Goal: Transaction & Acquisition: Register for event/course

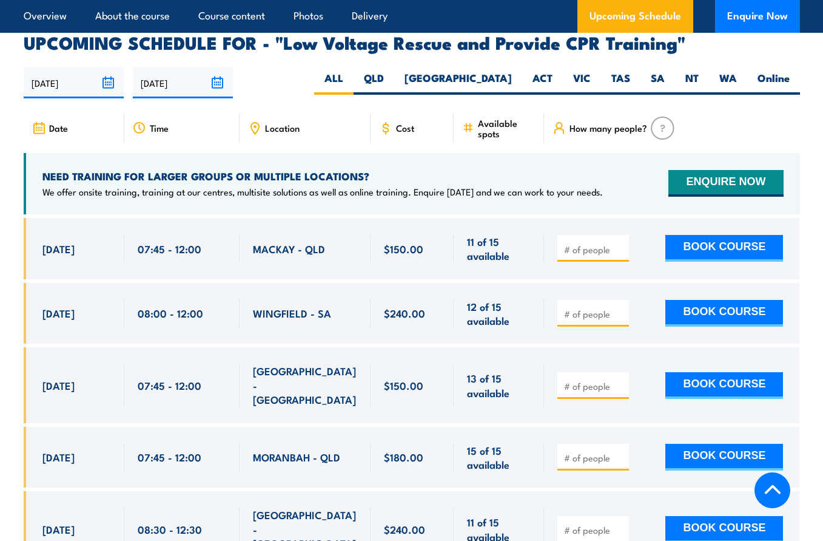
click at [589, 300] on div at bounding box center [594, 313] width 72 height 27
click at [584, 308] on input "number" at bounding box center [594, 314] width 61 height 12
type input "1"
click at [723, 300] on button "BOOK COURSE" at bounding box center [725, 313] width 118 height 27
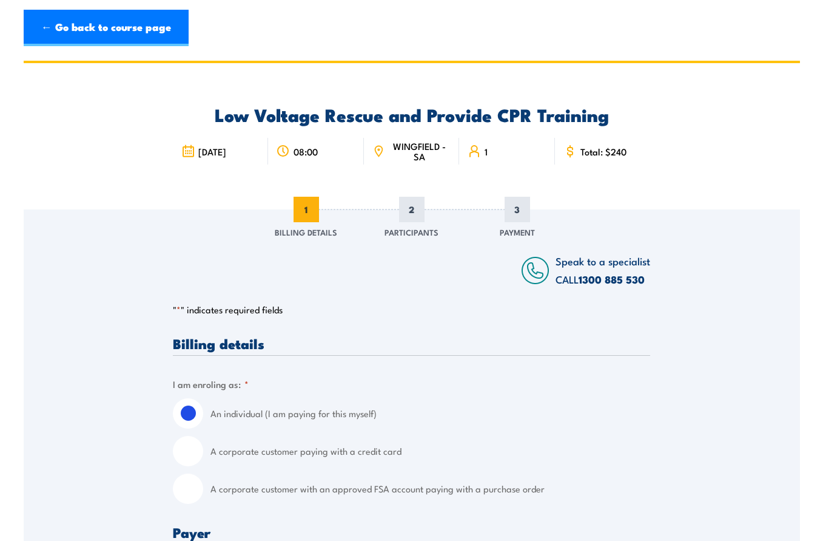
click at [197, 501] on input "A corporate customer with an approved FSA account paying with a purchase order" at bounding box center [188, 488] width 30 height 30
radio input "true"
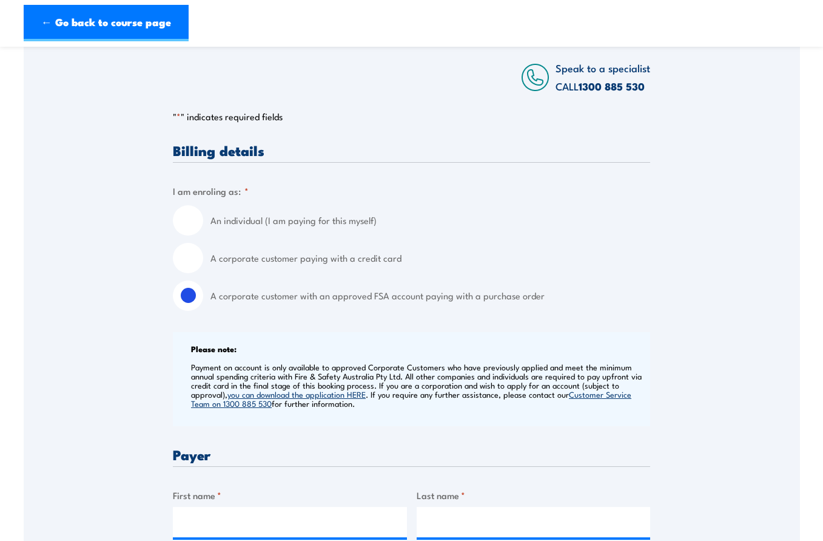
scroll to position [202, 0]
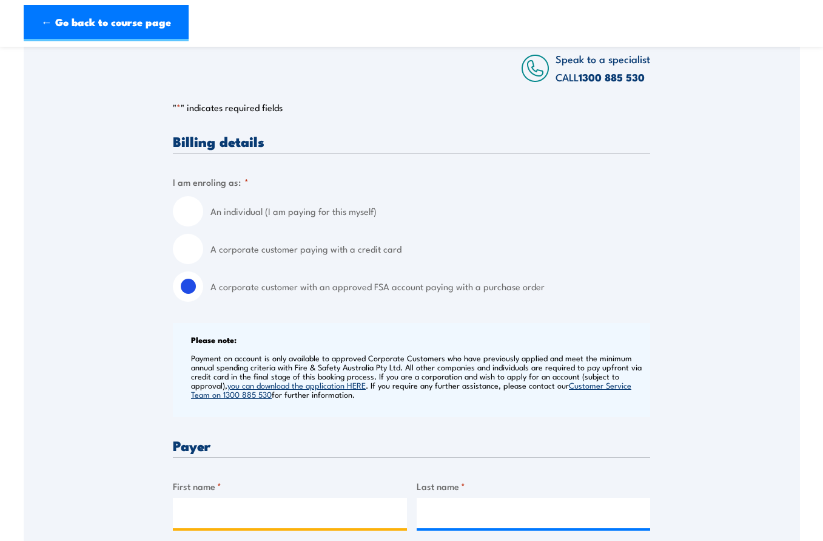
click at [311, 521] on input "First name *" at bounding box center [290, 512] width 234 height 30
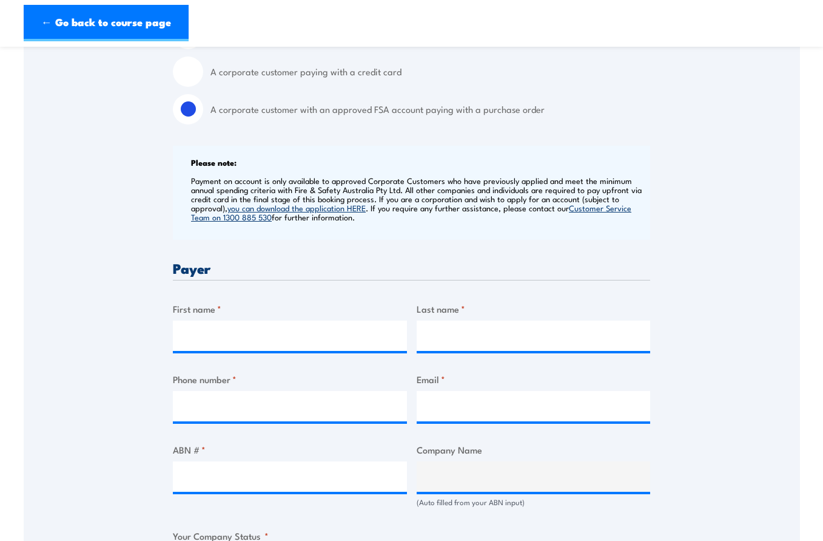
scroll to position [405, 0]
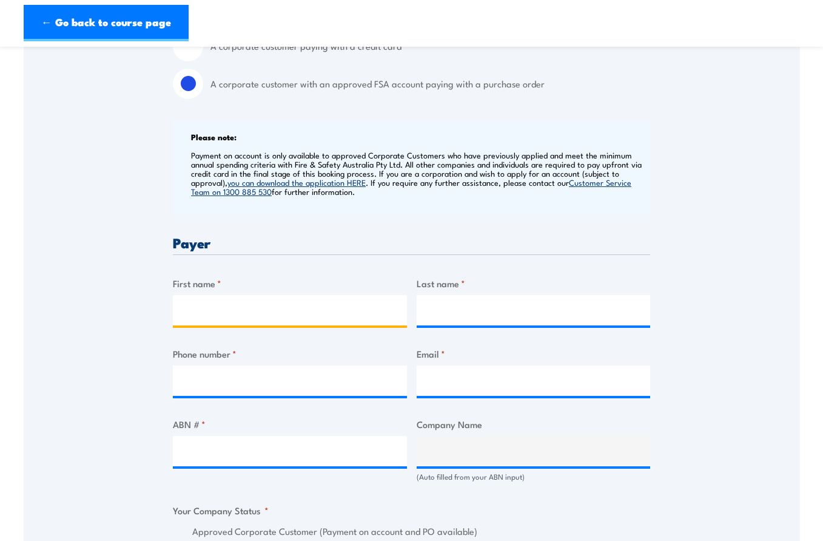
click at [261, 305] on input "First name *" at bounding box center [290, 310] width 234 height 30
type input "[PERSON_NAME]"
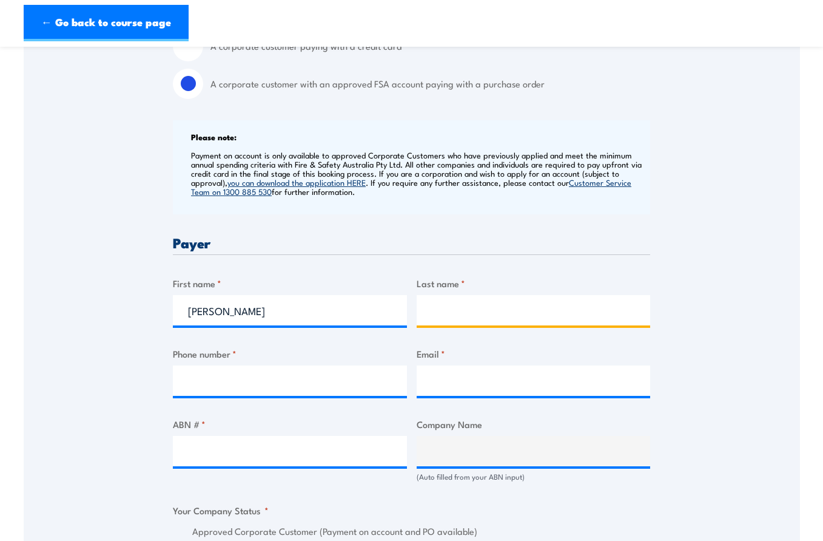
type input "[PERSON_NAME]"
type input "0456869598"
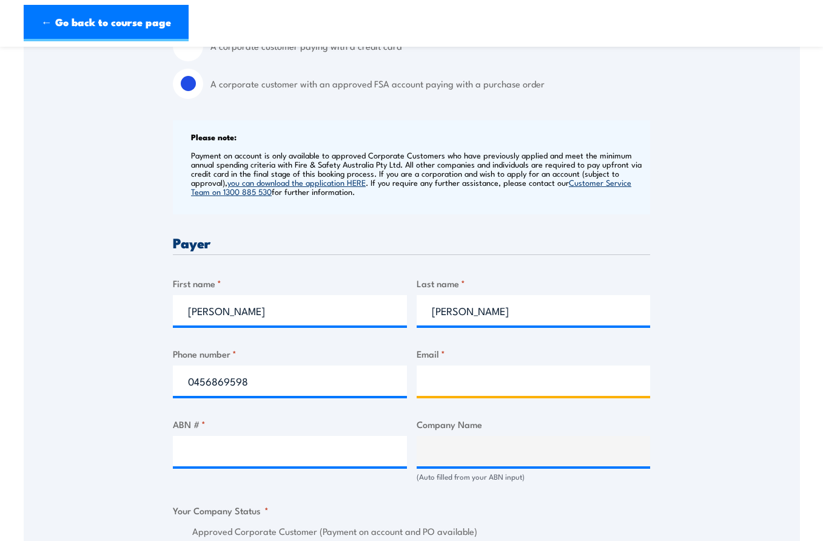
type input "[EMAIL_ADDRESS][DOMAIN_NAME]"
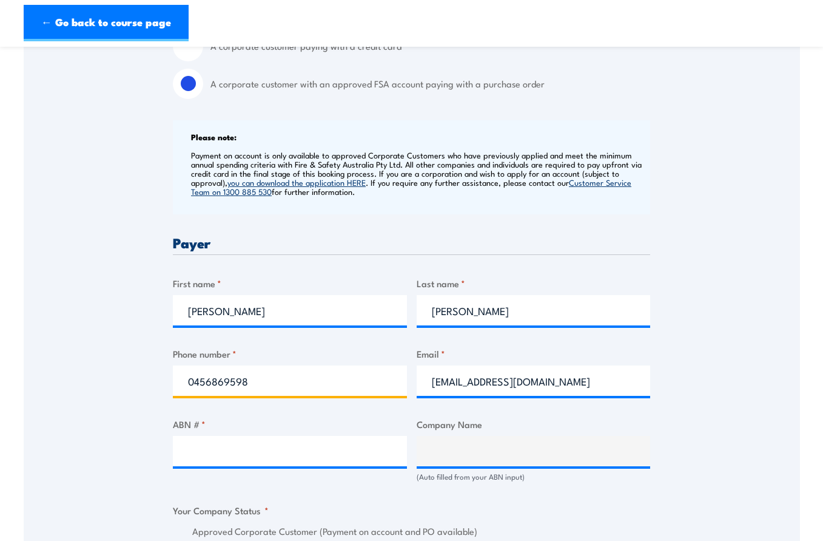
drag, startPoint x: 309, startPoint y: 380, endPoint x: 45, endPoint y: 366, distance: 264.9
click at [45, 366] on div "Speak to a specialist CALL [PHONE_NUMBER] CALL [PHONE_NUMBER] " * " indicates r…" at bounding box center [412, 485] width 777 height 1361
type input "0427750970"
click at [612, 256] on div "Billing details I am enroling as: * An individual (I am paying for this myself)…" at bounding box center [411, 545] width 477 height 1229
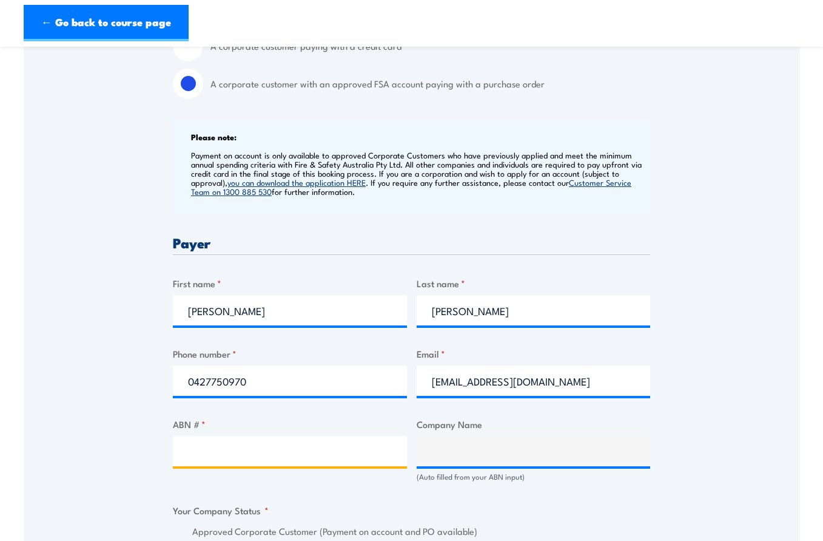
click at [242, 447] on input "ABN # *" at bounding box center [290, 451] width 234 height 30
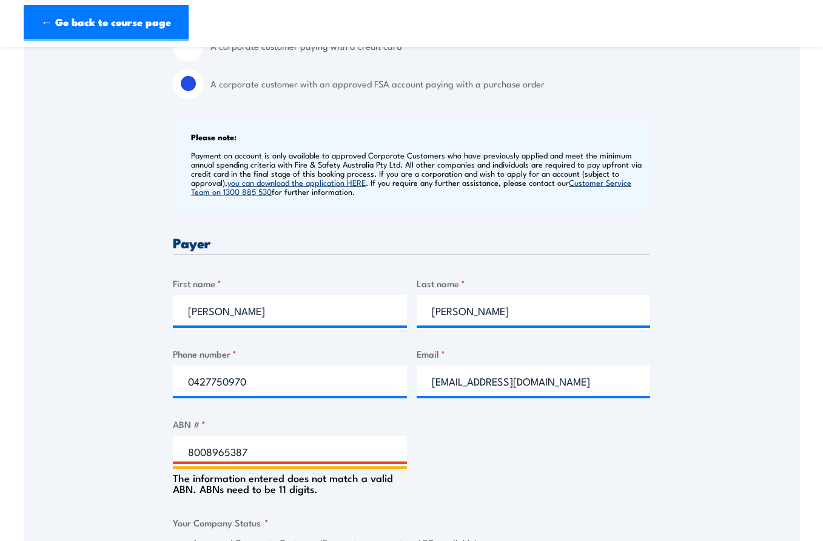
type input "80089653878"
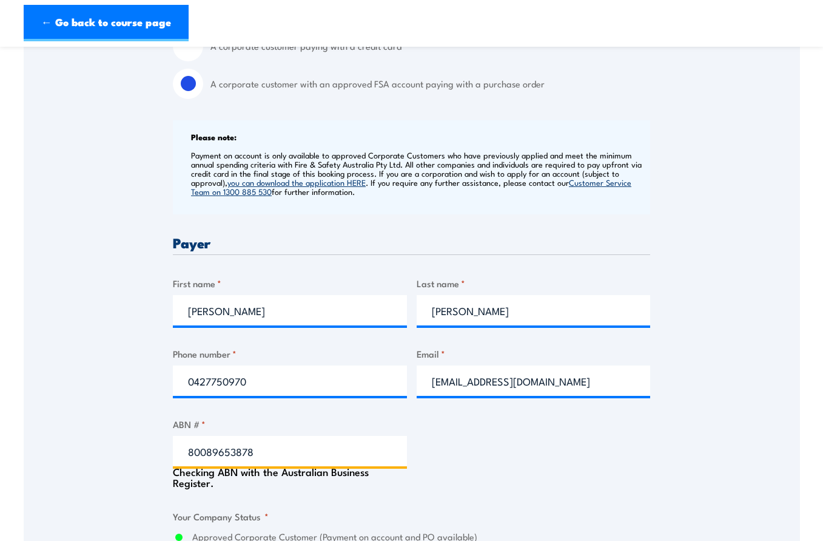
type input "VESTAS - AUSTRALIAN WIND TECHNOLOGY PTY. LIMITED"
radio input "true"
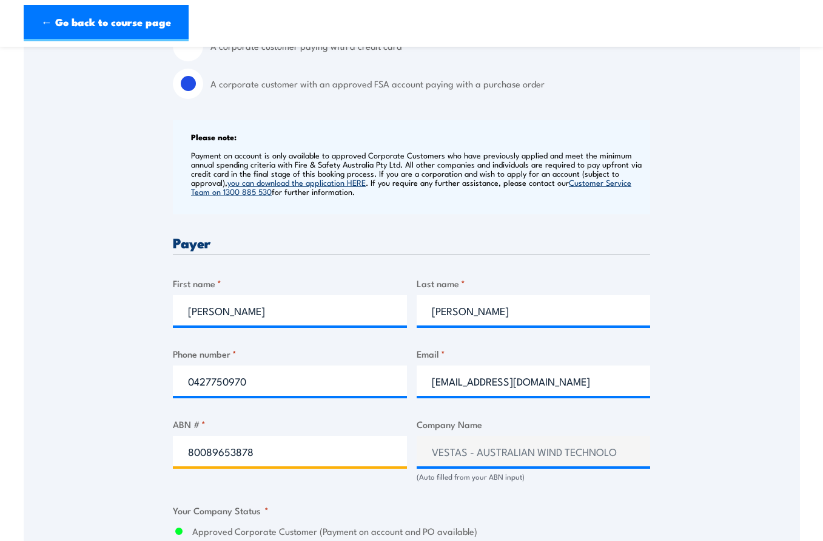
type input "80089653878"
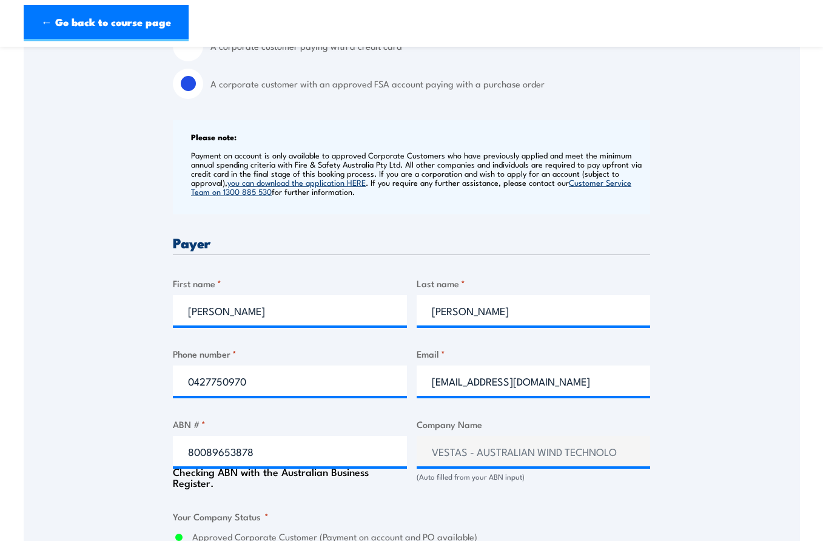
click at [724, 414] on div "Speak to a specialist CALL 1300 885 530 CALL 1300 885 530 " * " indicates requi…" at bounding box center [412, 488] width 777 height 1366
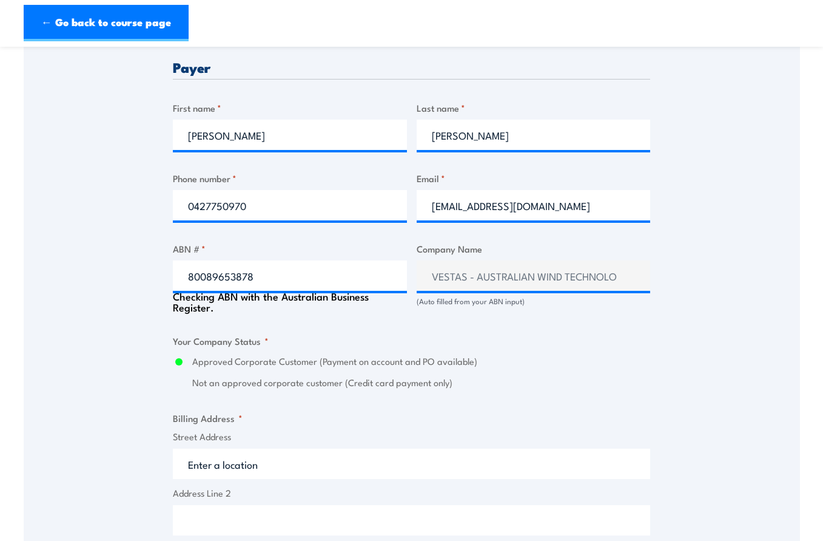
scroll to position [607, 0]
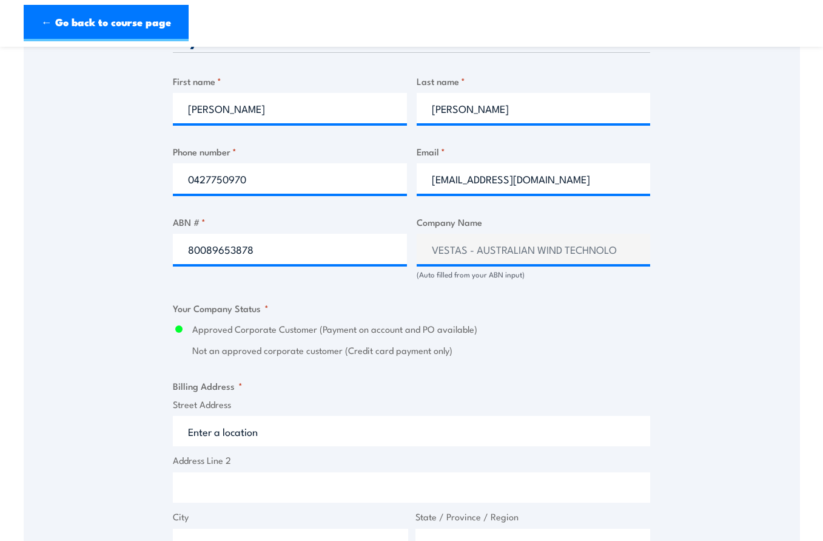
click at [231, 425] on input "Street Address" at bounding box center [411, 431] width 477 height 30
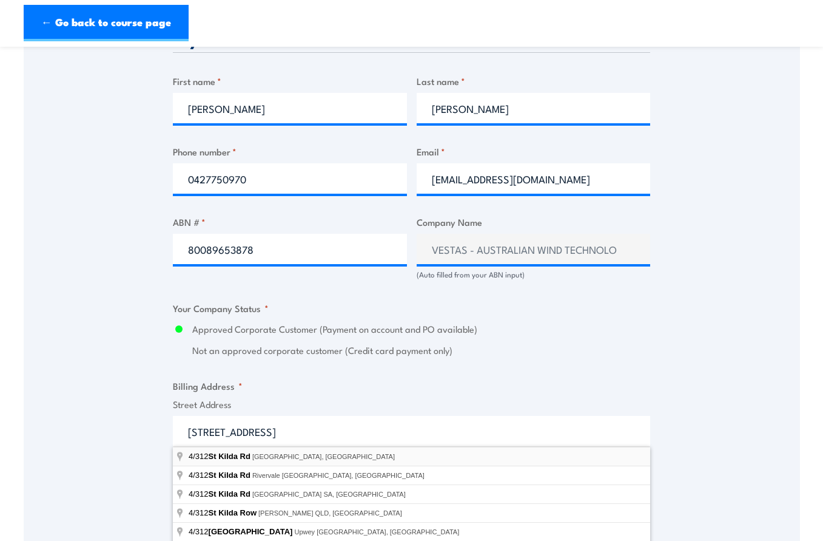
type input "4/312 St Kilda Rd, Southbank VIC, Australia"
type input "312 St Kilda Rd"
type input "Southbank"
type input "Victoria"
type input "3006"
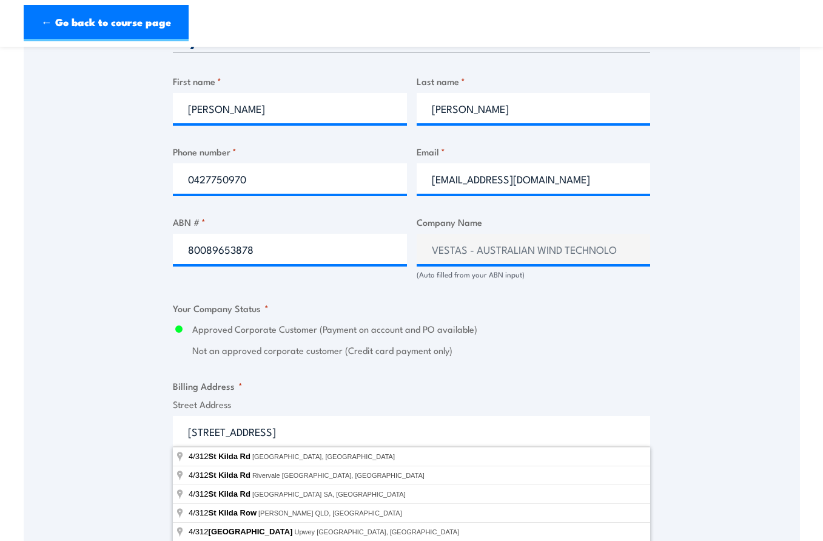
select select "Australia"
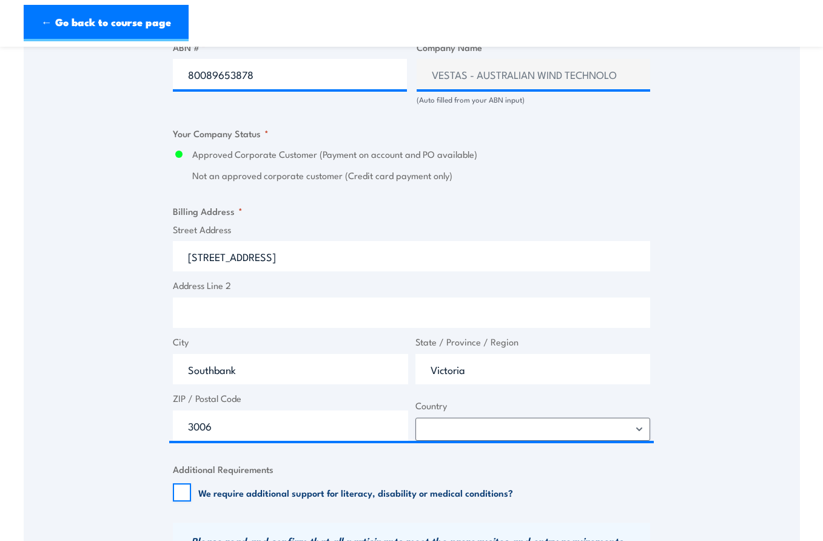
scroll to position [809, 0]
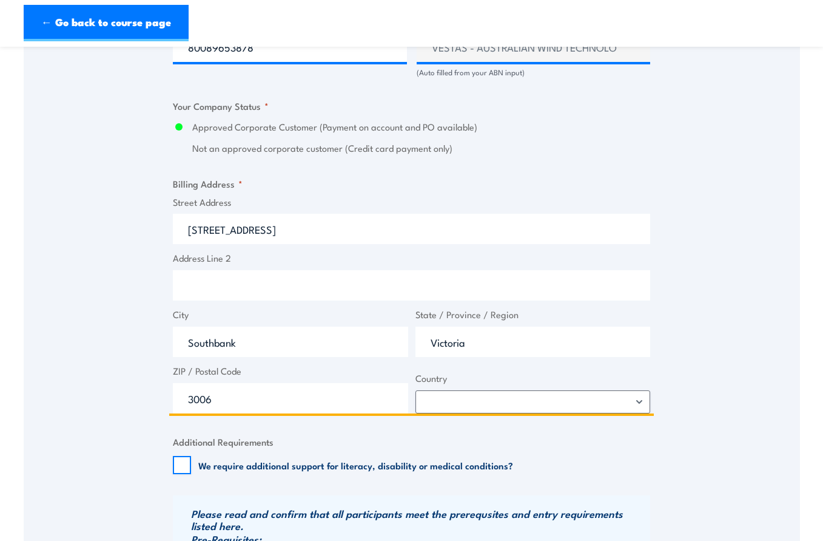
click at [184, 229] on input "312 St Kilda Rd" at bounding box center [411, 229] width 477 height 30
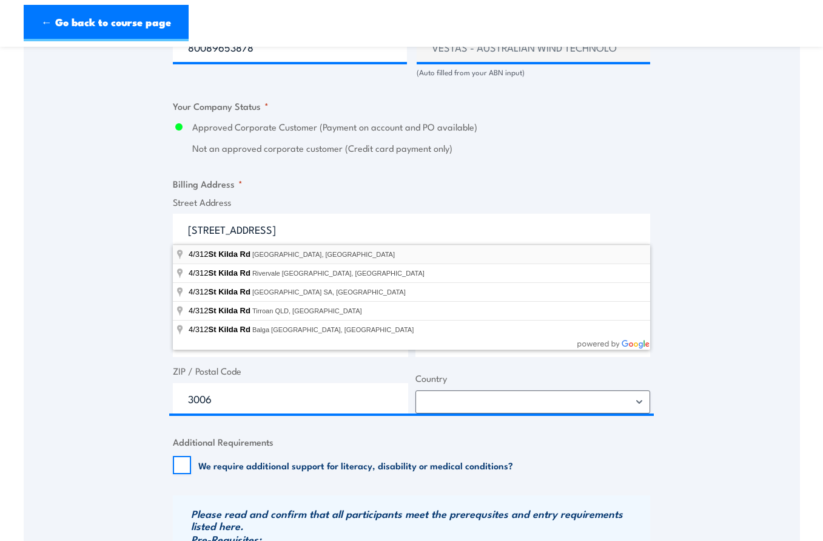
type input "4/312 St Kilda Rd, Southbank VIC, Australia"
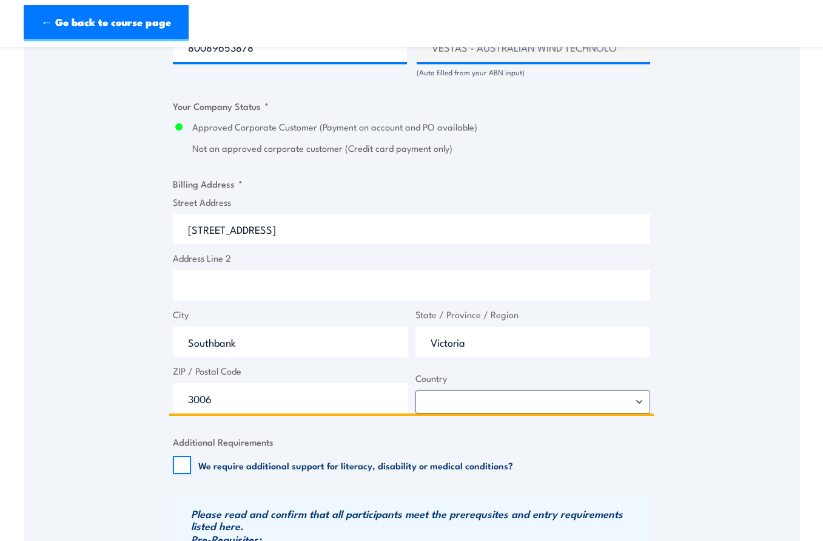
click at [187, 232] on input "312 St Kilda Rd" at bounding box center [411, 229] width 477 height 30
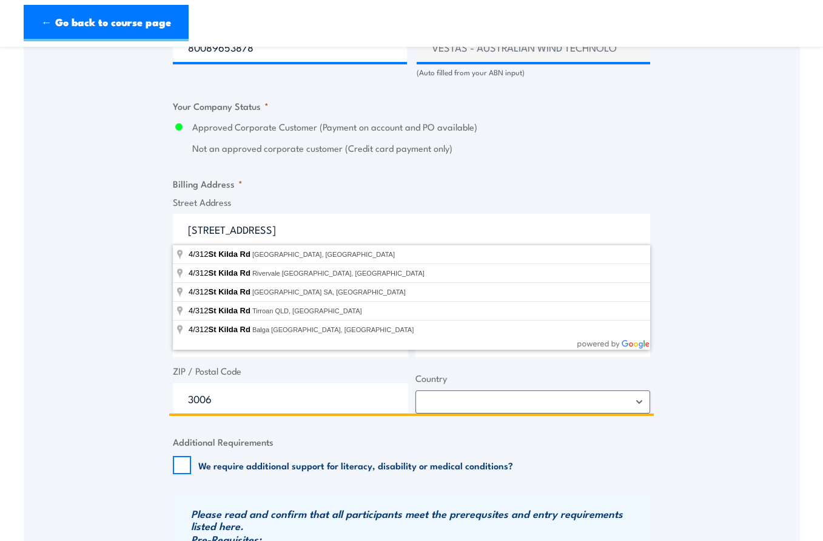
type input "4/312 St Kilda Rd"
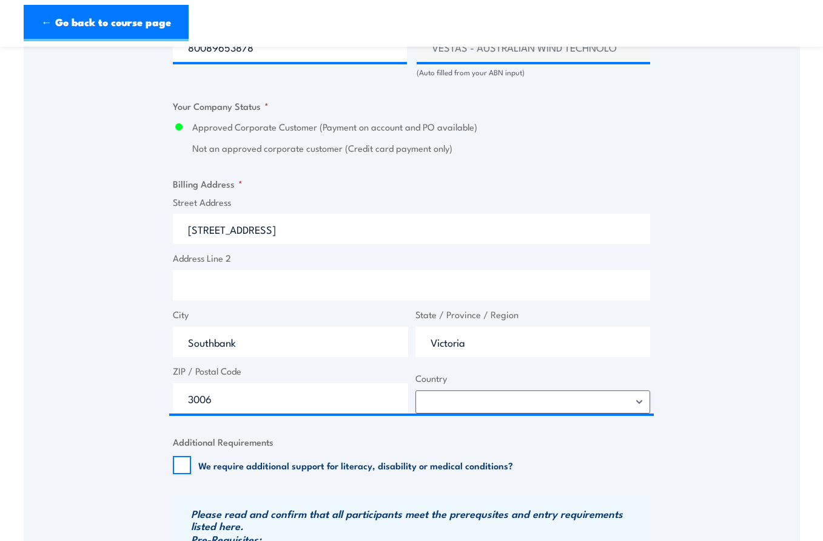
click at [490, 172] on div "Billing details I am enroling as: * An individual (I am paying for this myself)…" at bounding box center [411, 141] width 477 height 1229
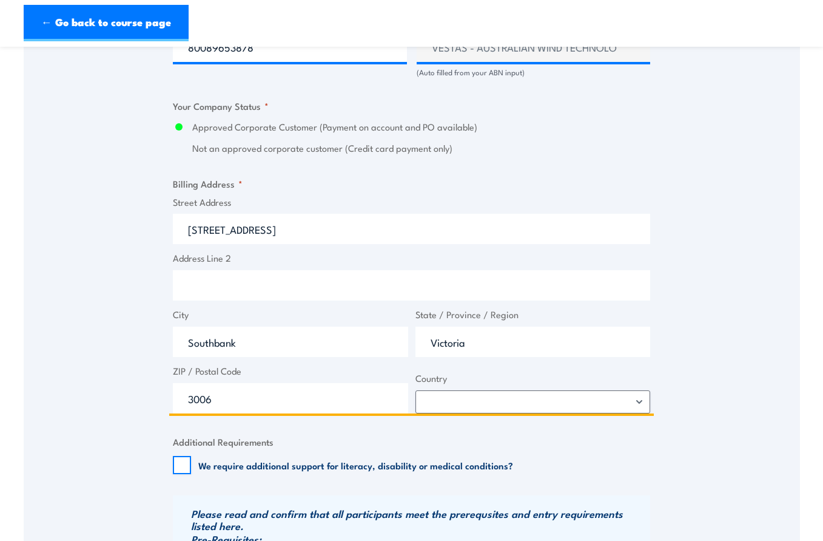
drag, startPoint x: 286, startPoint y: 340, endPoint x: -42, endPoint y: 328, distance: 328.5
type input "Melbourne"
type input "5"
type input "3004"
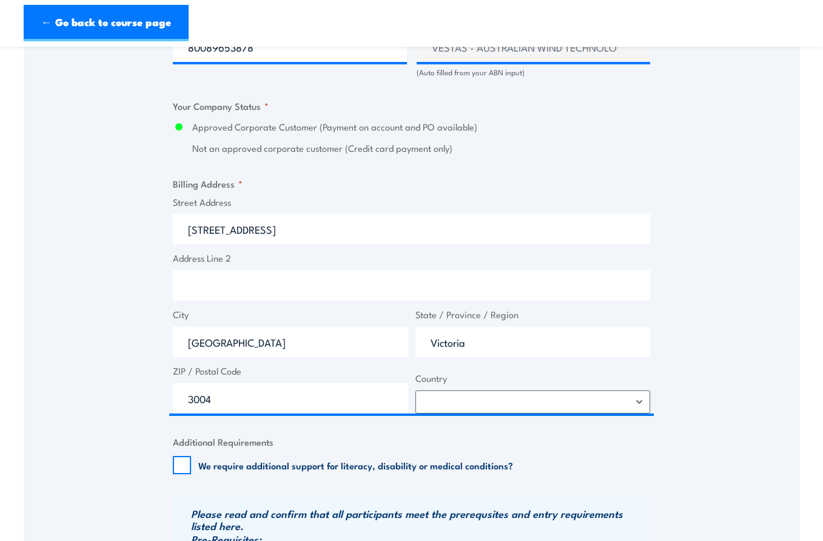
click at [196, 469] on div "We require additional support for literacy, disability or medical conditions?" at bounding box center [343, 465] width 340 height 18
click at [181, 464] on input "We require additional support for literacy, disability or medical conditions?" at bounding box center [182, 465] width 18 height 18
checkbox input "true"
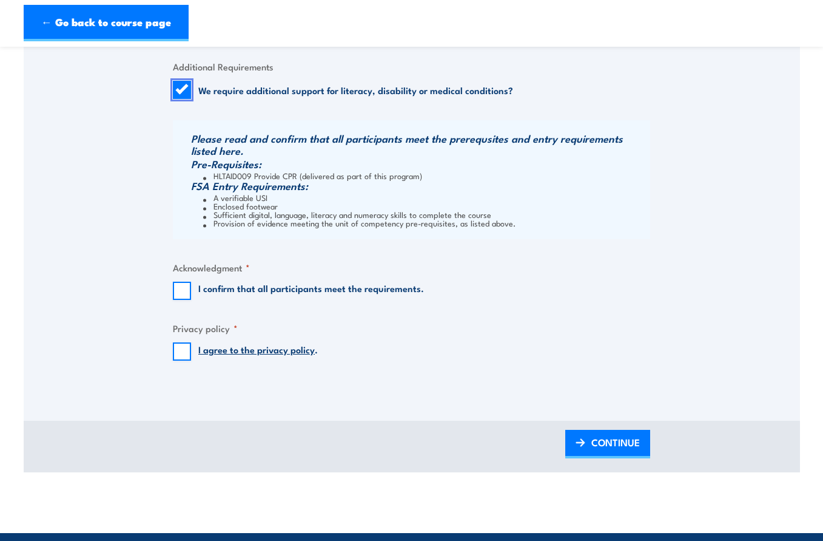
scroll to position [1213, 0]
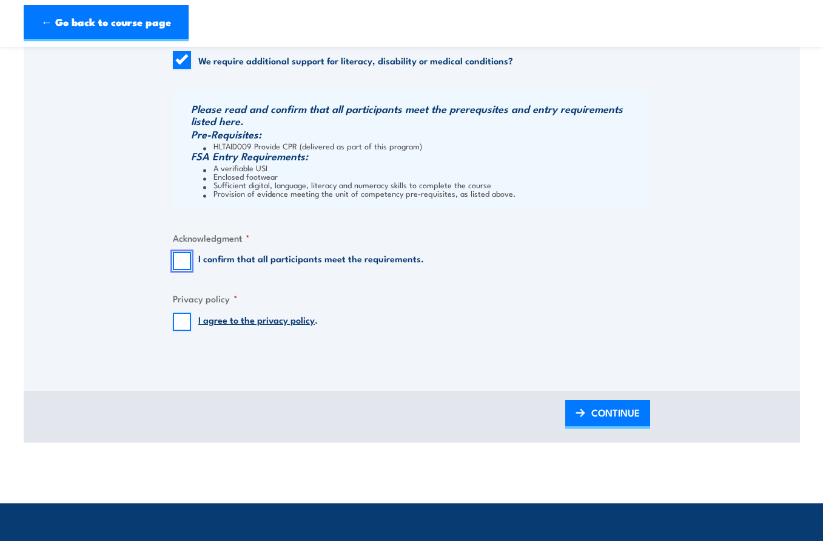
click at [186, 261] on input "I confirm that all participants meet the requirements." at bounding box center [182, 261] width 18 height 18
checkbox input "true"
click at [179, 322] on input "I agree to the privacy policy ." at bounding box center [182, 321] width 18 height 18
checkbox input "true"
click at [605, 420] on span "CONTINUE" at bounding box center [616, 412] width 49 height 32
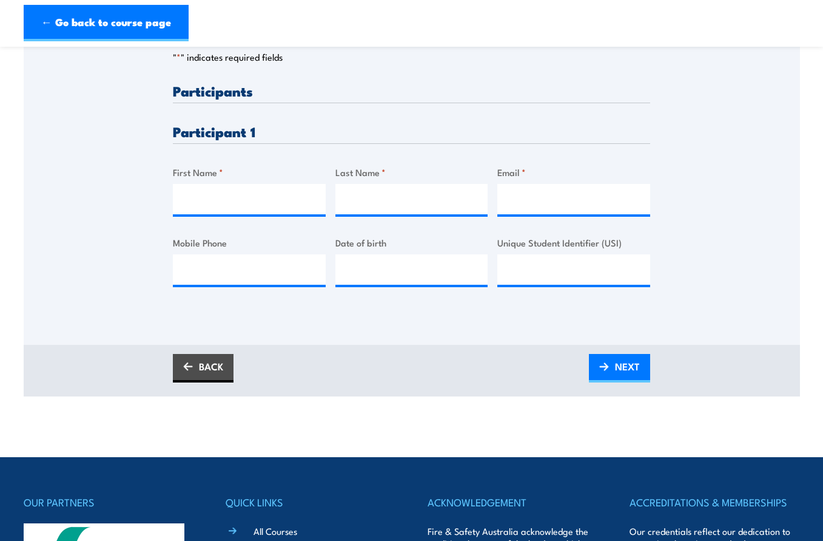
scroll to position [0, 0]
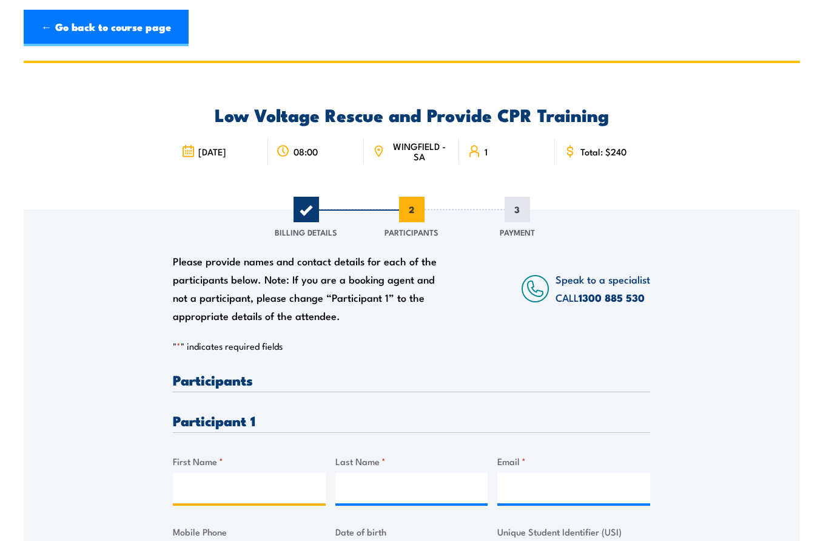
click at [265, 490] on input "First Name *" at bounding box center [249, 488] width 153 height 30
type input "Gavin"
click at [405, 491] on input "Last Name *" at bounding box center [412, 488] width 153 height 30
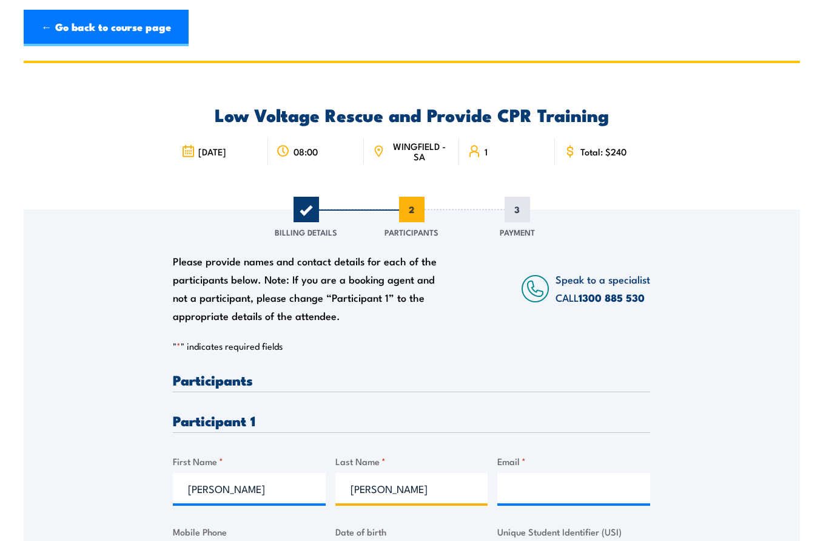
type input "Bryan"
